Goal: Use online tool/utility: Utilize a website feature to perform a specific function

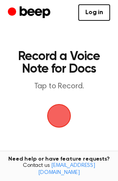
click at [61, 118] on span "button" at bounding box center [59, 116] width 22 height 22
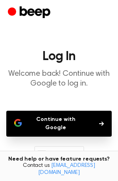
click at [71, 118] on button "Continue with Google" at bounding box center [58, 124] width 105 height 26
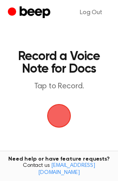
click at [61, 115] on span "button" at bounding box center [59, 116] width 22 height 22
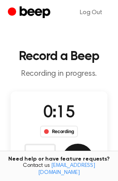
click at [85, 150] on button "Save" at bounding box center [77, 159] width 31 height 31
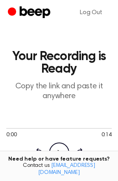
click at [63, 149] on icon "Play Audio" at bounding box center [59, 153] width 20 height 20
